Goal: Use online tool/utility: Utilize a website feature to perform a specific function

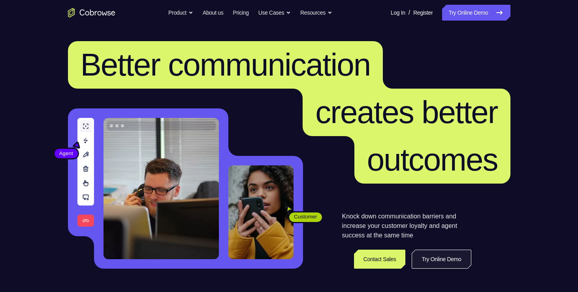
click at [420, 261] on link "Try Online Demo" at bounding box center [441, 258] width 59 height 19
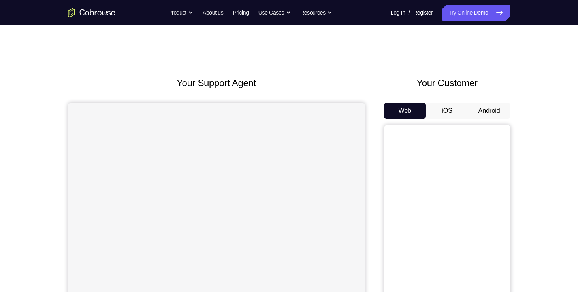
click at [476, 105] on button "Android" at bounding box center [489, 111] width 42 height 16
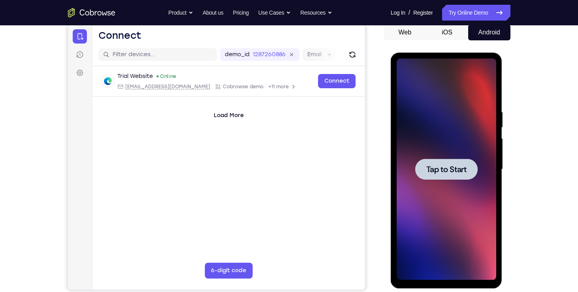
click at [445, 166] on span "Tap to Start" at bounding box center [447, 169] width 40 height 8
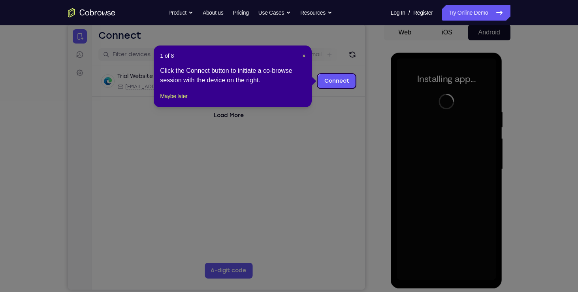
click at [445, 166] on icon at bounding box center [292, 146] width 584 height 292
click at [302, 56] on span "×" at bounding box center [303, 56] width 3 height 6
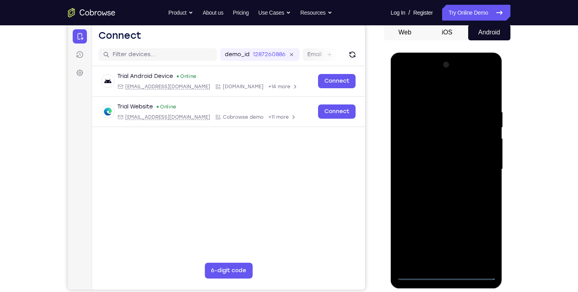
click at [448, 274] on div at bounding box center [447, 169] width 100 height 221
click at [484, 232] on div at bounding box center [447, 169] width 100 height 221
click at [483, 233] on div at bounding box center [447, 169] width 100 height 221
click at [454, 96] on div at bounding box center [447, 169] width 100 height 221
click at [478, 170] on div at bounding box center [447, 169] width 100 height 221
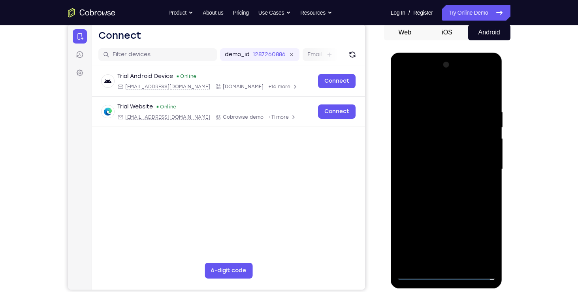
click at [436, 183] on div at bounding box center [447, 169] width 100 height 221
click at [445, 159] on div at bounding box center [447, 169] width 100 height 221
click at [436, 153] on div at bounding box center [447, 169] width 100 height 221
click at [435, 168] on div at bounding box center [447, 169] width 100 height 221
click at [436, 192] on div at bounding box center [447, 169] width 100 height 221
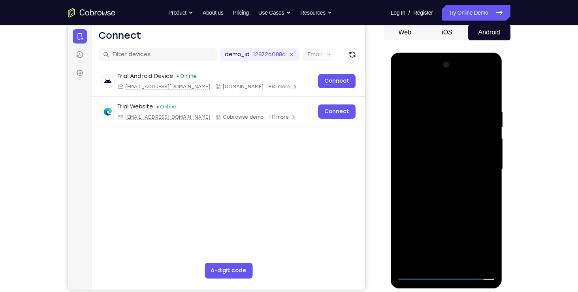
click at [444, 187] on div at bounding box center [447, 169] width 100 height 221
click at [459, 195] on div at bounding box center [447, 169] width 100 height 221
click at [486, 177] on div at bounding box center [447, 169] width 100 height 221
click at [464, 167] on div at bounding box center [447, 169] width 100 height 221
click at [450, 196] on div at bounding box center [447, 169] width 100 height 221
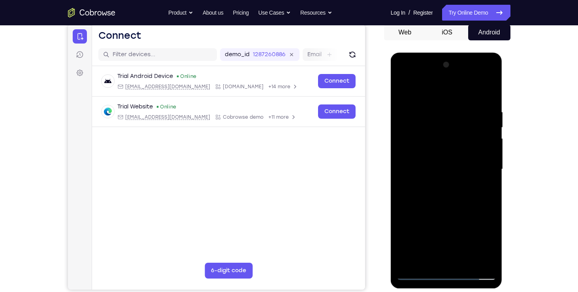
click at [450, 192] on div at bounding box center [447, 169] width 100 height 221
click at [460, 121] on div at bounding box center [447, 169] width 100 height 221
click at [489, 98] on div at bounding box center [447, 169] width 100 height 221
click at [489, 260] on div at bounding box center [447, 169] width 100 height 221
click at [492, 251] on div at bounding box center [447, 169] width 100 height 221
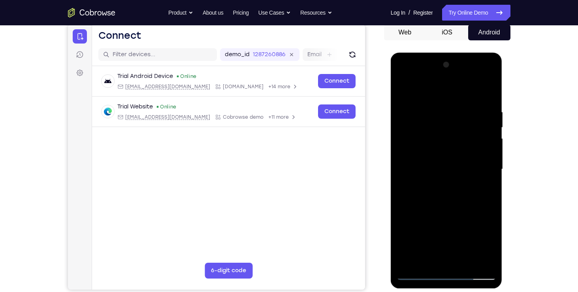
click at [435, 111] on div at bounding box center [447, 169] width 100 height 221
click at [487, 92] on div at bounding box center [447, 169] width 100 height 221
click at [464, 106] on div at bounding box center [447, 169] width 100 height 221
click at [484, 109] on div at bounding box center [447, 169] width 100 height 221
click at [489, 92] on div at bounding box center [447, 169] width 100 height 221
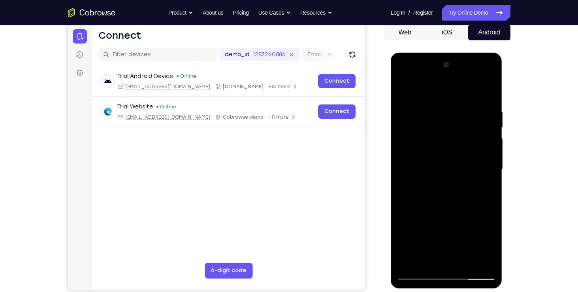
click at [481, 104] on div at bounding box center [447, 169] width 100 height 221
click at [487, 94] on div at bounding box center [447, 169] width 100 height 221
click at [475, 106] on div at bounding box center [447, 169] width 100 height 221
click at [477, 259] on div at bounding box center [447, 169] width 100 height 221
click at [488, 91] on div at bounding box center [447, 169] width 100 height 221
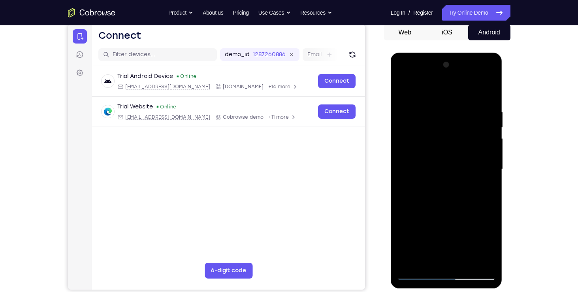
click at [484, 260] on div at bounding box center [447, 169] width 100 height 221
click at [404, 154] on div at bounding box center [447, 169] width 100 height 221
click at [487, 66] on div at bounding box center [447, 169] width 100 height 221
click at [405, 87] on div at bounding box center [447, 169] width 100 height 221
click at [402, 89] on div at bounding box center [447, 169] width 100 height 221
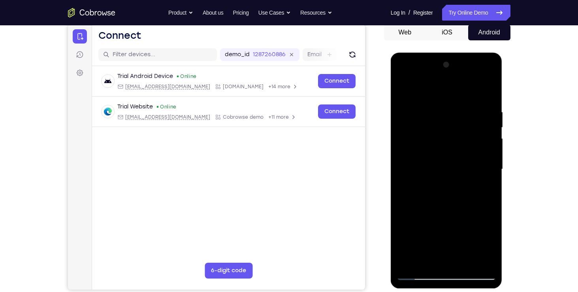
click at [449, 88] on div at bounding box center [447, 169] width 100 height 221
click at [489, 89] on div at bounding box center [447, 169] width 100 height 221
click at [410, 260] on div at bounding box center [447, 169] width 100 height 221
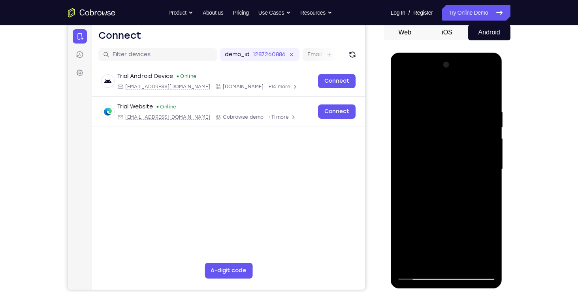
click at [410, 260] on div at bounding box center [447, 169] width 100 height 221
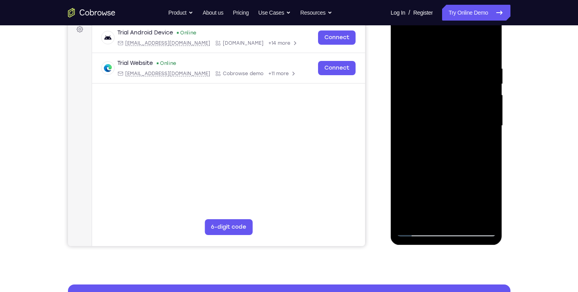
scroll to position [121, 0]
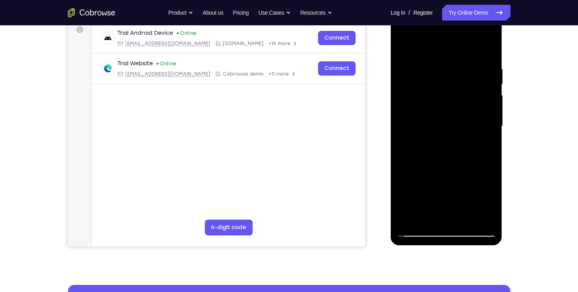
click at [413, 218] on div at bounding box center [447, 125] width 100 height 221
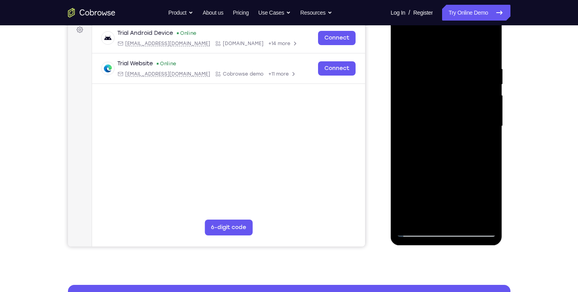
click at [413, 218] on div at bounding box center [447, 125] width 100 height 221
click at [440, 43] on div at bounding box center [447, 125] width 100 height 221
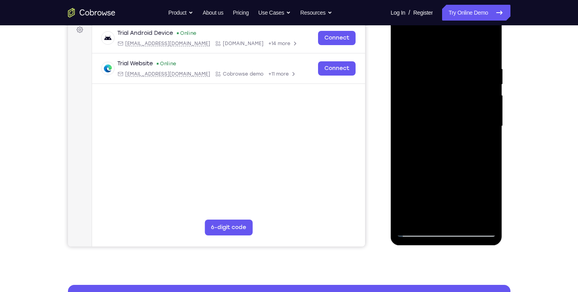
click at [440, 43] on div at bounding box center [447, 125] width 100 height 221
click at [485, 221] on div at bounding box center [447, 125] width 100 height 221
click at [411, 220] on div at bounding box center [447, 125] width 100 height 221
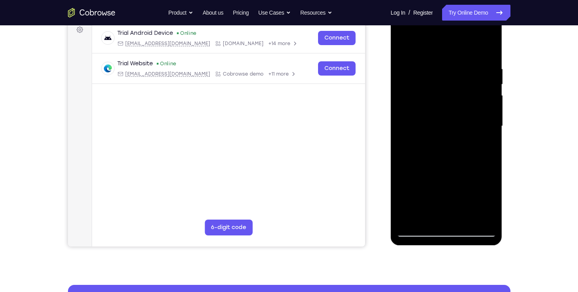
click at [485, 221] on div at bounding box center [447, 125] width 100 height 221
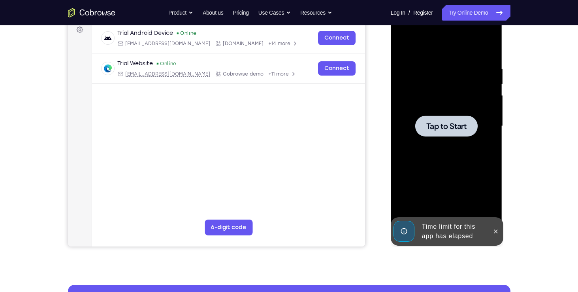
click at [411, 174] on div at bounding box center [447, 125] width 100 height 221
